Goal: Task Accomplishment & Management: Use online tool/utility

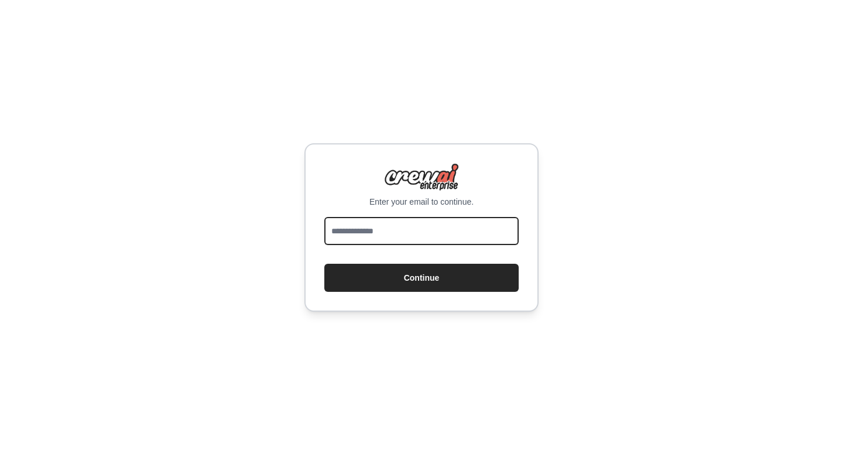
click at [457, 232] on input "email" at bounding box center [421, 231] width 194 height 28
type input "**********"
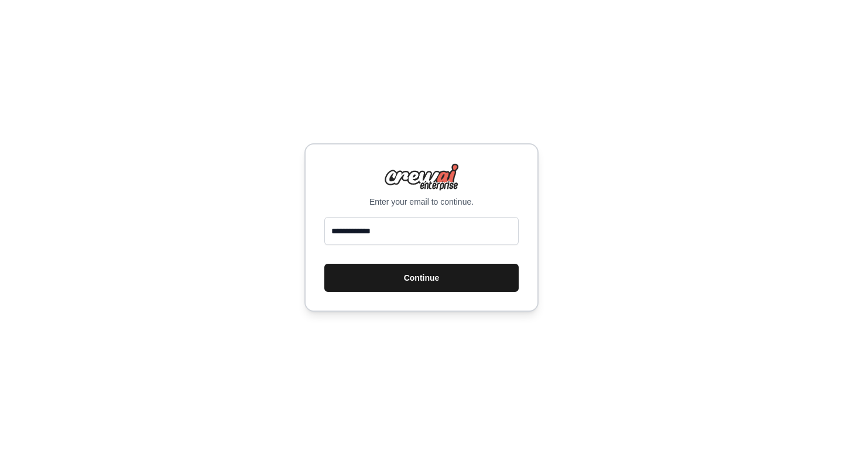
click at [453, 281] on button "Continue" at bounding box center [421, 278] width 194 height 28
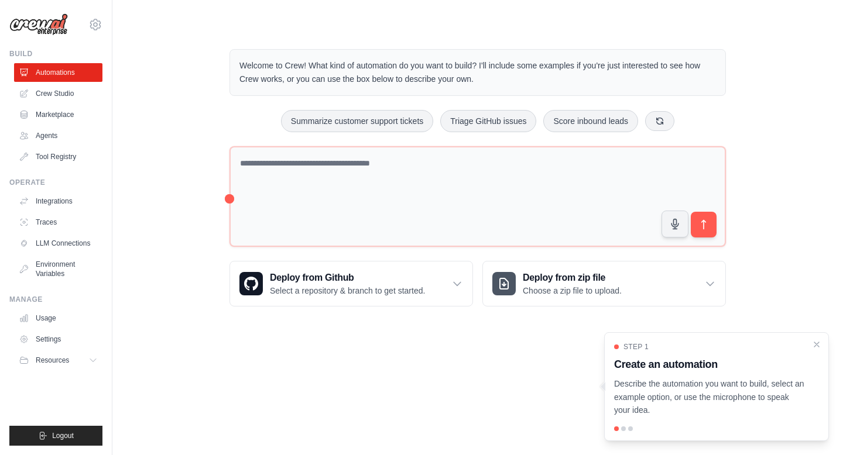
click at [165, 176] on div "Welcome to Crew! What kind of automation do you want to build? I'll include som…" at bounding box center [477, 177] width 693 height 295
click at [48, 140] on link "Agents" at bounding box center [59, 135] width 88 height 19
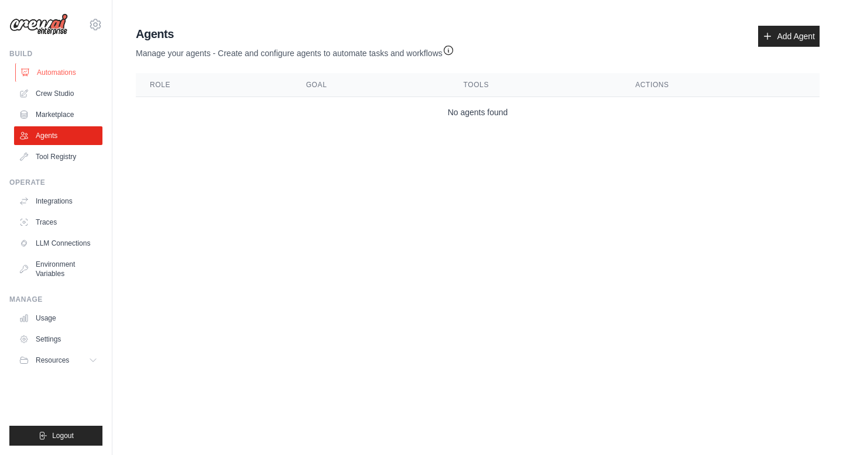
click at [40, 68] on link "Automations" at bounding box center [59, 72] width 88 height 19
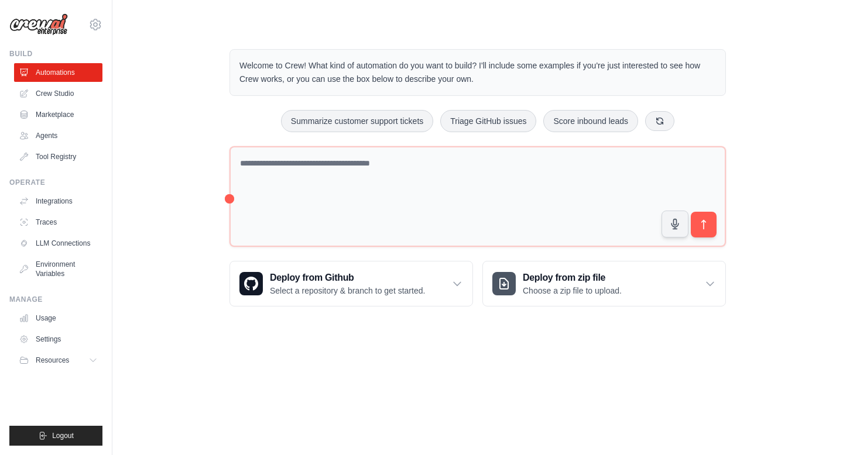
click at [86, 26] on div "[PERSON_NAME][EMAIL_ADDRESS] Settings" at bounding box center [55, 18] width 93 height 37
click at [101, 26] on icon at bounding box center [95, 25] width 14 height 14
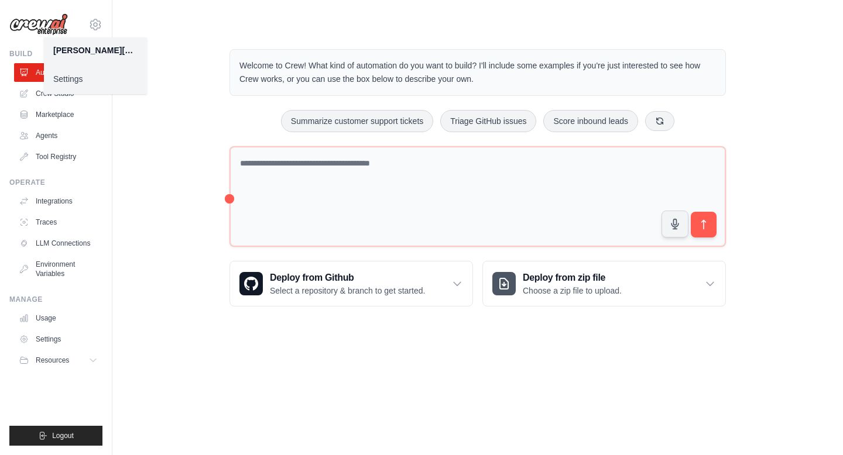
click at [159, 16] on main "Welcome to Crew! What kind of automation do you want to build? I'll include som…" at bounding box center [477, 168] width 731 height 337
